Goal: Information Seeking & Learning: Learn about a topic

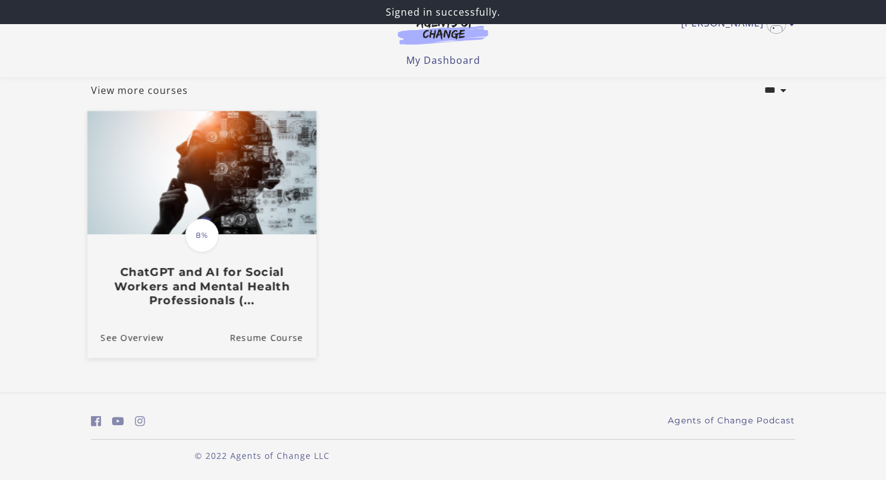
scroll to position [72, 0]
click at [140, 340] on link "See Overview" at bounding box center [125, 338] width 77 height 40
